Goal: Information Seeking & Learning: Learn about a topic

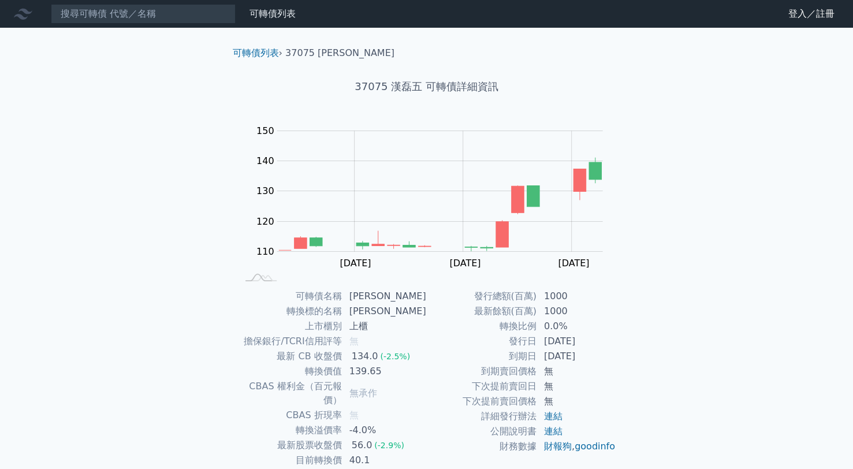
scroll to position [65, 0]
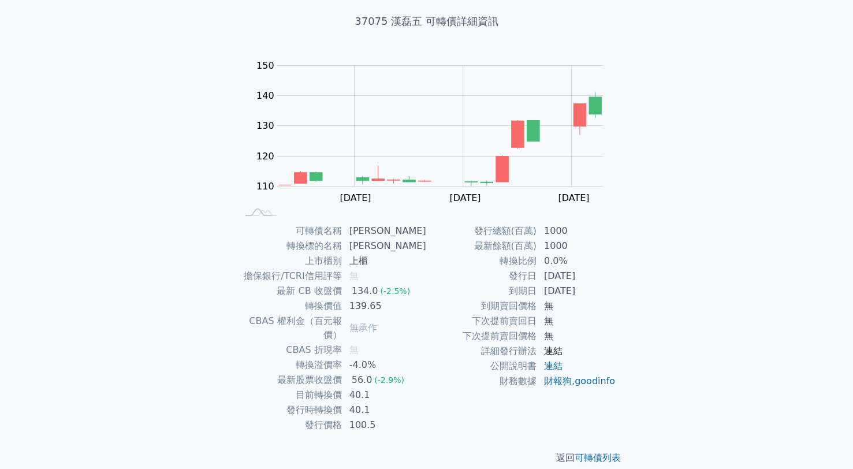
click at [551, 353] on link "連結" at bounding box center [553, 350] width 18 height 11
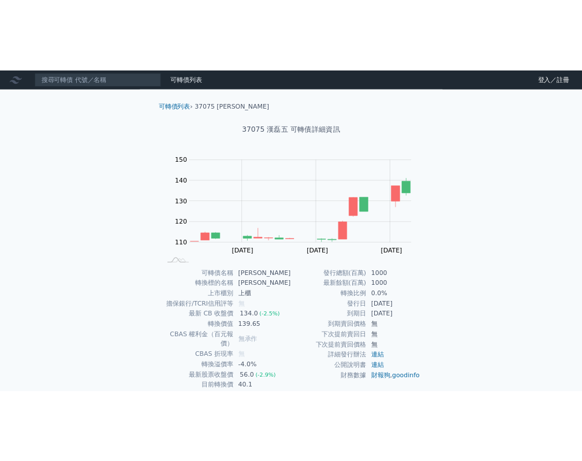
scroll to position [65, 0]
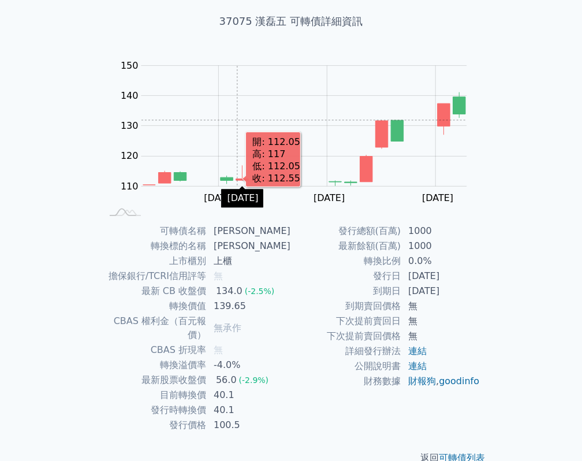
click at [237, 119] on rect "Chart" at bounding box center [304, 126] width 326 height 121
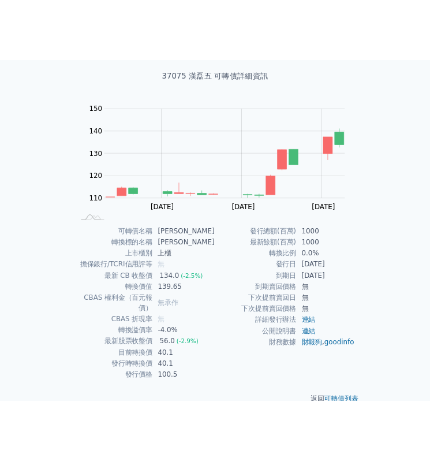
scroll to position [49, 0]
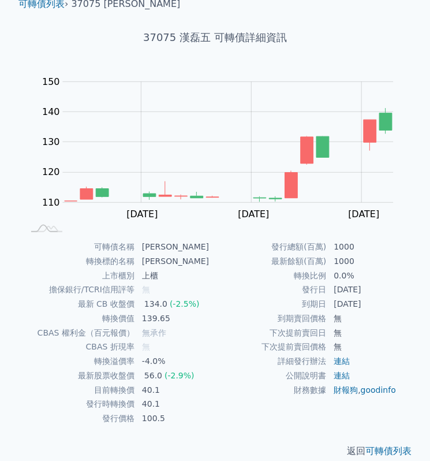
click at [256, 260] on td "最新餘額(百萬)" at bounding box center [271, 261] width 112 height 14
click at [165, 356] on td "-4.0%" at bounding box center [175, 361] width 80 height 14
click at [304, 326] on td "下次提前賣回日" at bounding box center [271, 333] width 112 height 14
drag, startPoint x: 141, startPoint y: 312, endPoint x: 165, endPoint y: 312, distance: 23.7
click at [165, 312] on td "139.65" at bounding box center [175, 318] width 80 height 14
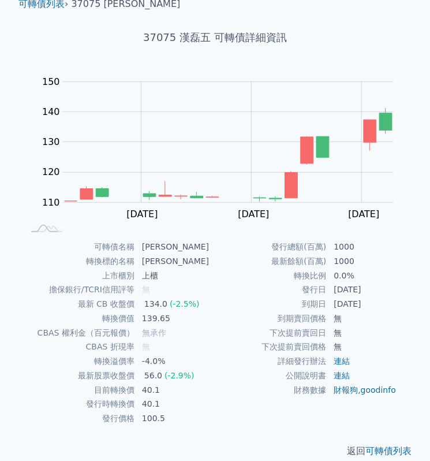
drag, startPoint x: 165, startPoint y: 312, endPoint x: 150, endPoint y: 300, distance: 19.7
click at [150, 300] on div "134.0" at bounding box center [156, 303] width 28 height 13
click at [180, 299] on span "(-2.5%)" at bounding box center [185, 303] width 30 height 9
click at [135, 282] on td "擔保銀行/TCRI信用評等" at bounding box center [79, 289] width 112 height 14
drag, startPoint x: 167, startPoint y: 406, endPoint x: 143, endPoint y: 408, distance: 23.7
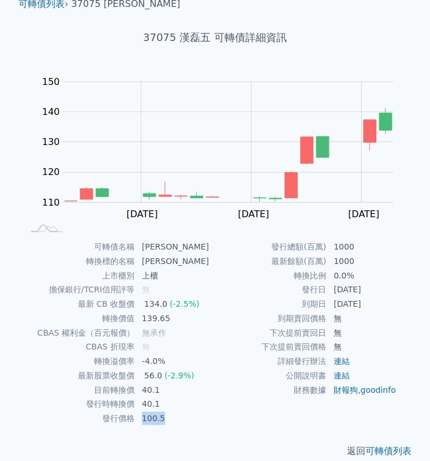
click at [143, 411] on td "100.5" at bounding box center [175, 418] width 80 height 14
copy td "100.5"
click at [231, 297] on td "到期日" at bounding box center [271, 304] width 112 height 14
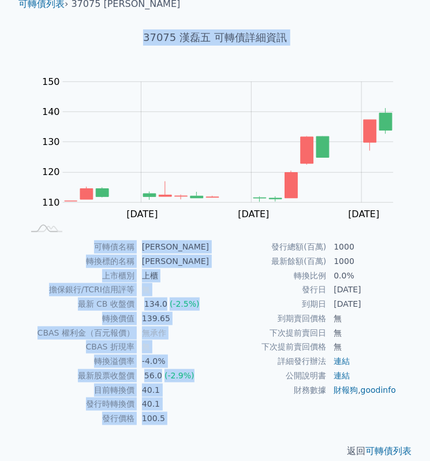
drag, startPoint x: 16, startPoint y: 14, endPoint x: 271, endPoint y: 248, distance: 346.5
click at [271, 248] on div "可轉債列表 › 37075 漢磊五 37075 漢磊五 可轉債詳細資訊 Zoom Out 110 100 105 110 115 120 125 130 16…" at bounding box center [215, 228] width 412 height 498
click at [32, 17] on div "37075 漢磊五 可轉債詳細資訊" at bounding box center [215, 37] width 412 height 53
drag, startPoint x: 12, startPoint y: 20, endPoint x: 296, endPoint y: 269, distance: 378.0
click at [296, 269] on div "可轉債列表 › 37075 漢磊五 37075 漢磊五 可轉債詳細資訊 Zoom Out 110 100 105 110 115 120 125 130 16…" at bounding box center [215, 228] width 412 height 498
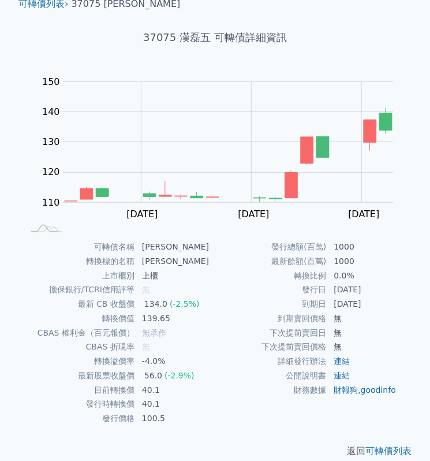
drag, startPoint x: 296, startPoint y: 269, endPoint x: 293, endPoint y: 371, distance: 102.2
click at [293, 383] on td "財務數據" at bounding box center [271, 390] width 112 height 14
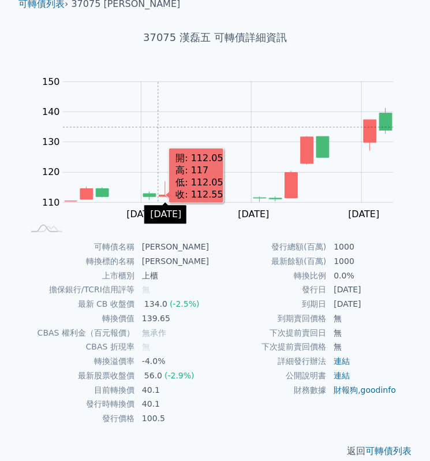
click at [158, 126] on rect "Chart" at bounding box center [228, 142] width 331 height 121
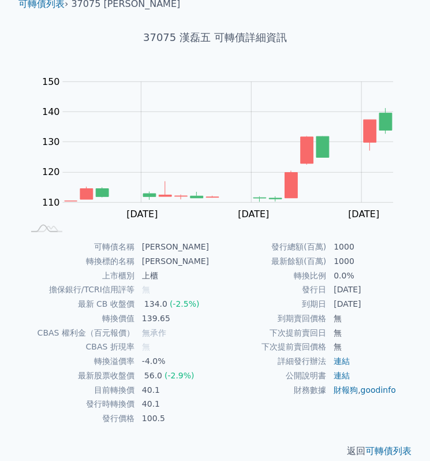
click at [318, 72] on div "可轉債列表 › 37075 漢磊五 37075 漢磊五 可轉債詳細資訊 Zoom Out 110 100 105 110 115 120 125 130 16…" at bounding box center [215, 228] width 412 height 498
